Goal: Check status: Check status

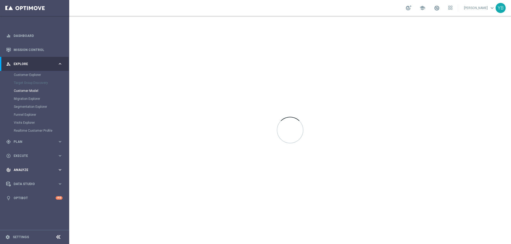
click at [61, 170] on icon "keyboard_arrow_right" at bounding box center [59, 170] width 5 height 5
click at [59, 156] on icon "keyboard_arrow_right" at bounding box center [59, 157] width 5 height 5
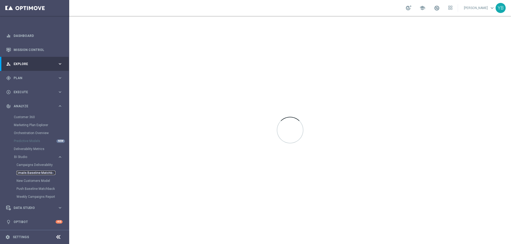
click at [32, 172] on link "Emails Baseline Matchback" at bounding box center [35, 173] width 39 height 4
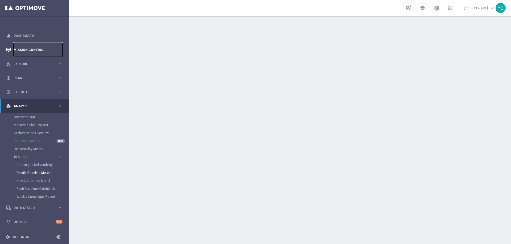
click at [31, 47] on link "Mission Control" at bounding box center [38, 50] width 49 height 14
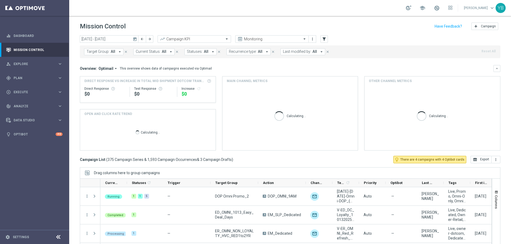
click at [134, 40] on icon "today" at bounding box center [135, 39] width 5 height 5
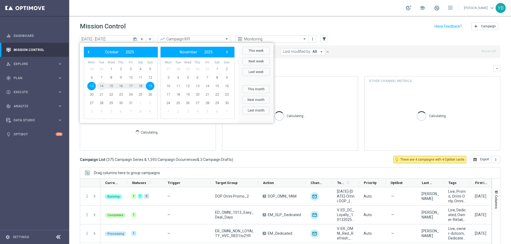
click at [100, 85] on span "14" at bounding box center [101, 86] width 9 height 9
type input "[DATE] - [DATE]"
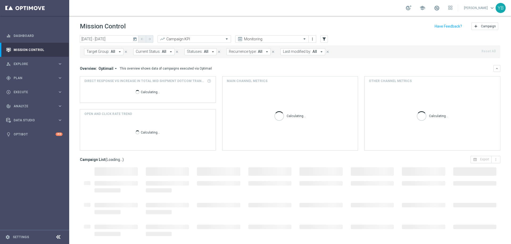
click at [114, 68] on icon "arrow_drop_down" at bounding box center [115, 68] width 5 height 5
click at [101, 76] on div "Analysis" at bounding box center [104, 76] width 32 height 7
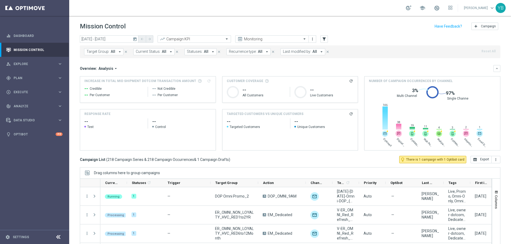
click at [351, 115] on div "TARGETED CUSTOMERS VS UNIQUE CUSTOMERS refresh" at bounding box center [289, 114] width 135 height 9
click at [349, 114] on icon "refresh" at bounding box center [351, 114] width 4 height 4
click at [348, 115] on calculate-btn "refresh" at bounding box center [350, 114] width 5 height 5
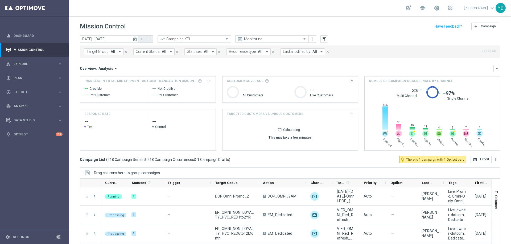
click at [348, 115] on calculate-btn "refresh" at bounding box center [350, 114] width 5 height 5
click at [115, 68] on icon "arrow_drop_down" at bounding box center [115, 68] width 5 height 5
click at [103, 87] on div "Optimail" at bounding box center [104, 84] width 32 height 7
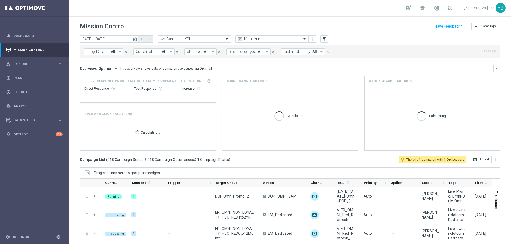
click at [114, 68] on icon "arrow_drop_down" at bounding box center [115, 68] width 5 height 5
click at [95, 79] on div "Analysis" at bounding box center [96, 76] width 13 height 5
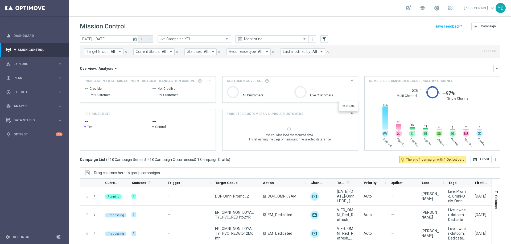
click at [349, 114] on icon "refresh" at bounding box center [351, 114] width 4 height 4
click at [206, 70] on div "Overview: Analysis arrow_drop_down" at bounding box center [286, 68] width 413 height 5
click at [350, 114] on calculate-btn "refresh" at bounding box center [350, 114] width 5 height 5
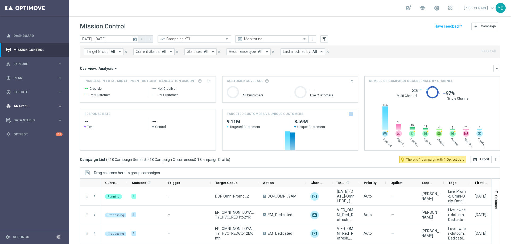
click at [60, 106] on icon "keyboard_arrow_right" at bounding box center [59, 106] width 5 height 5
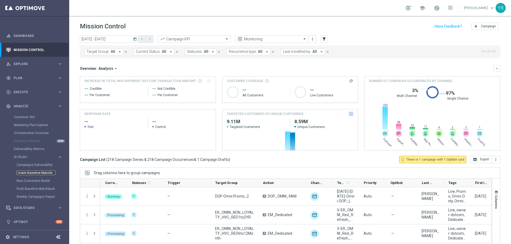
click at [37, 172] on link "Emails Baseline Matchback" at bounding box center [35, 173] width 39 height 4
